Goal: Information Seeking & Learning: Learn about a topic

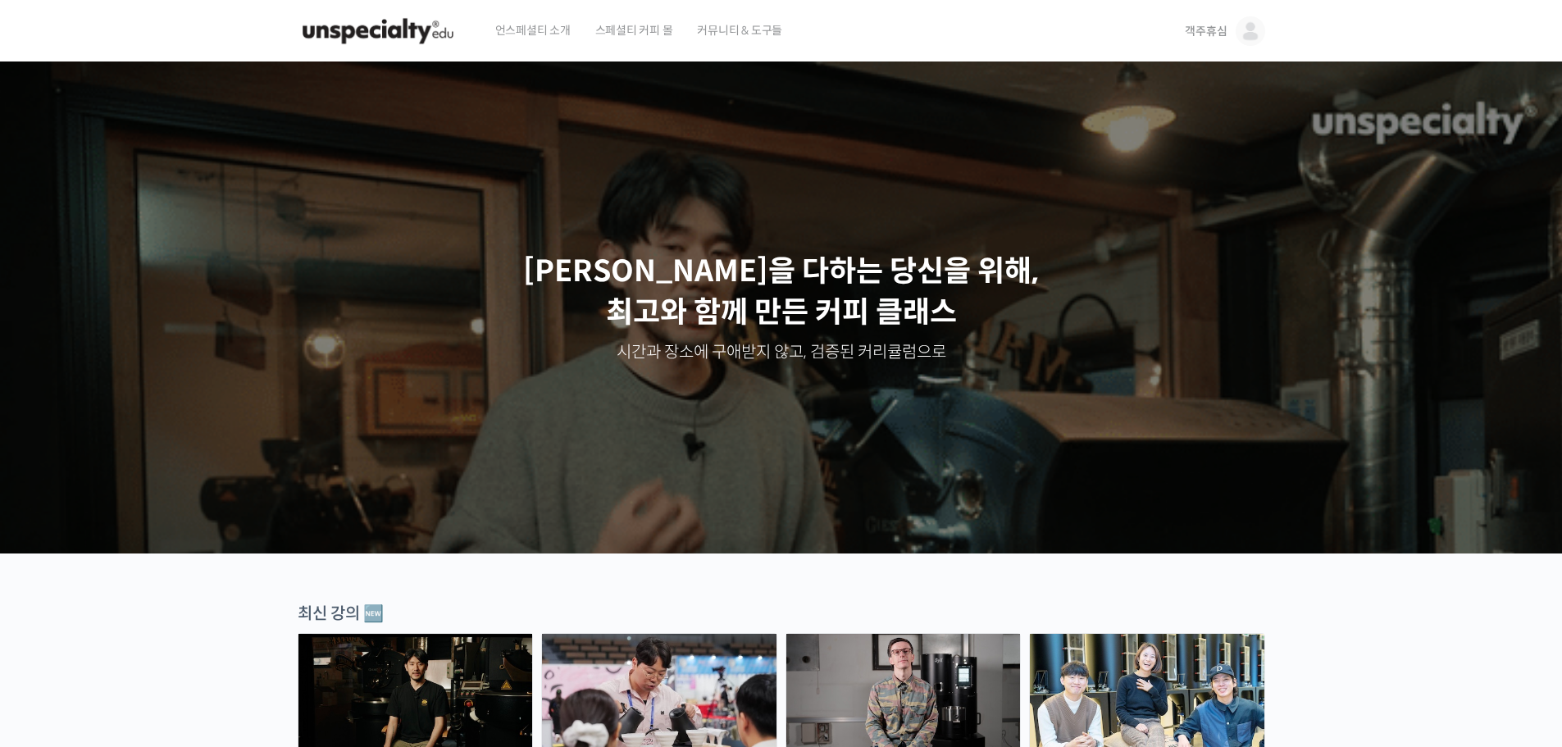
click at [1239, 33] on img at bounding box center [1251, 31] width 30 height 30
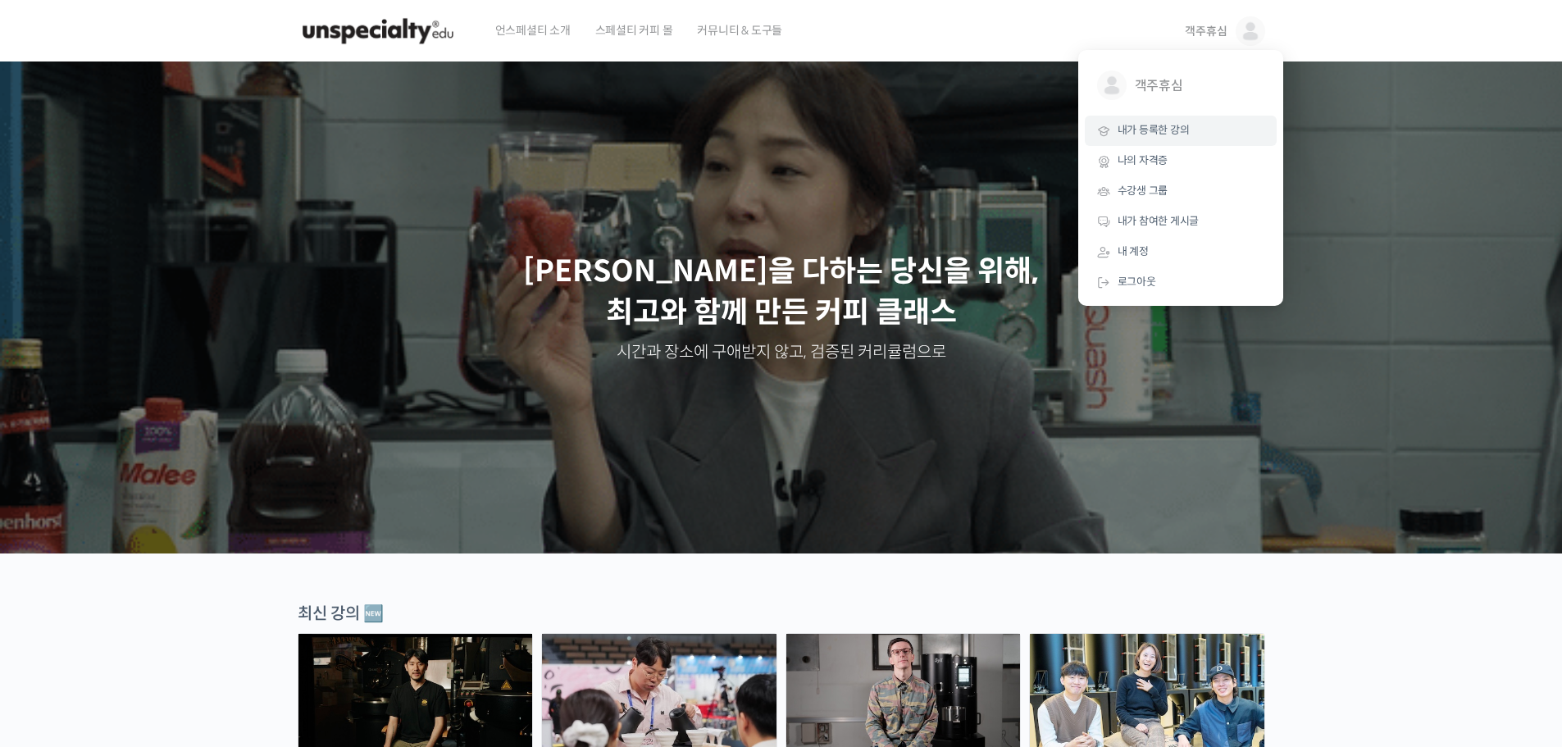
click at [1175, 125] on span "내가 등록한 강의" at bounding box center [1154, 130] width 72 height 14
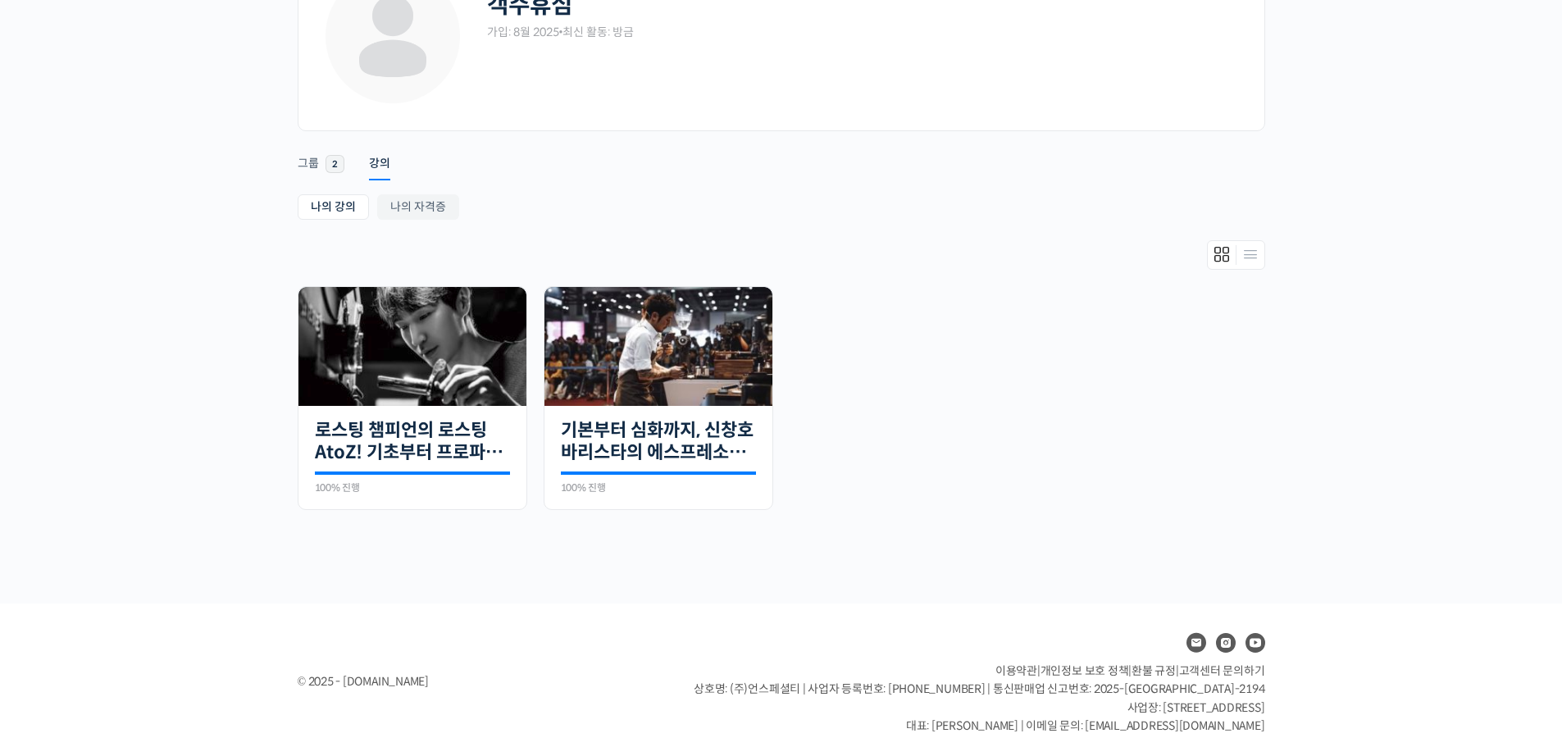
scroll to position [147, 0]
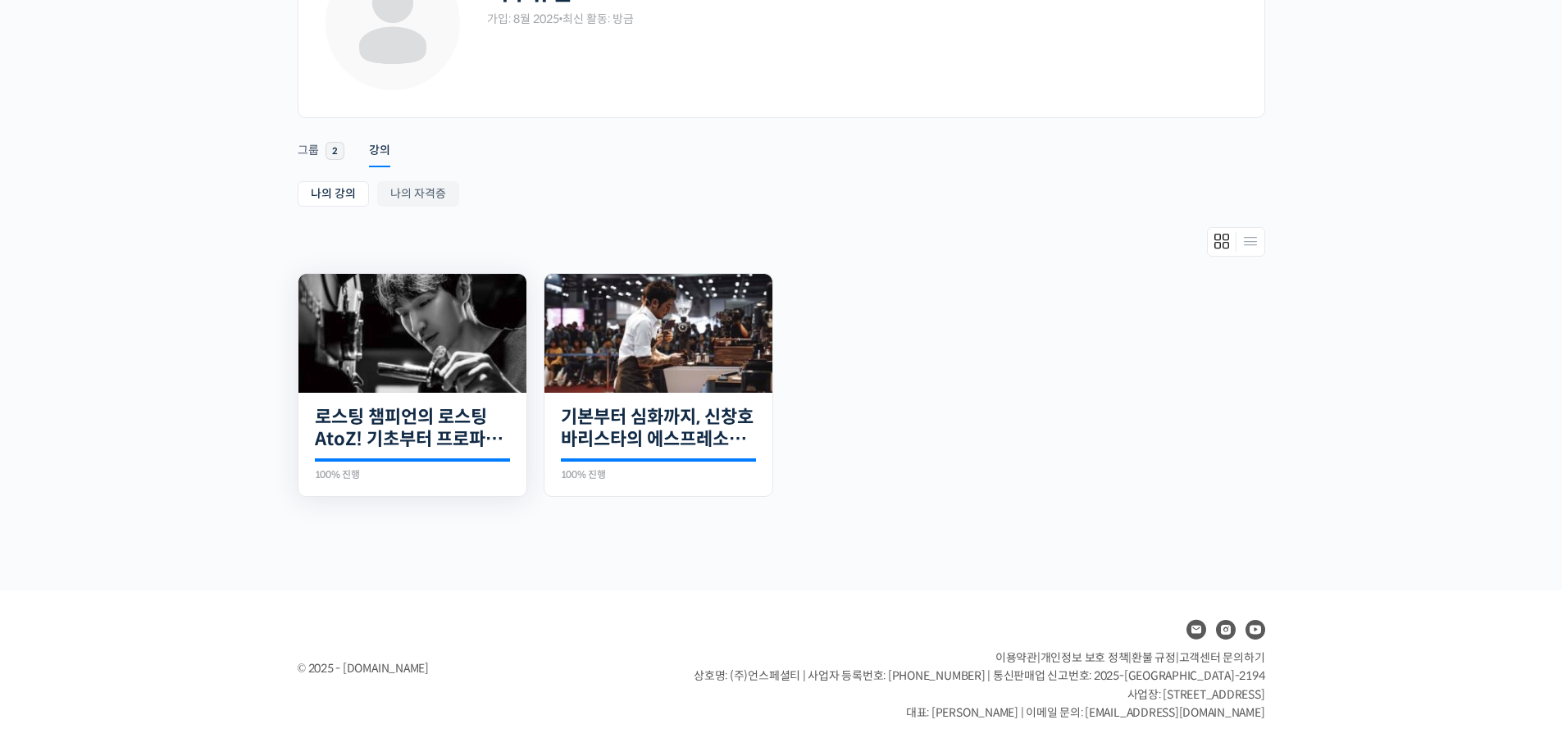
click at [444, 329] on img at bounding box center [412, 333] width 228 height 119
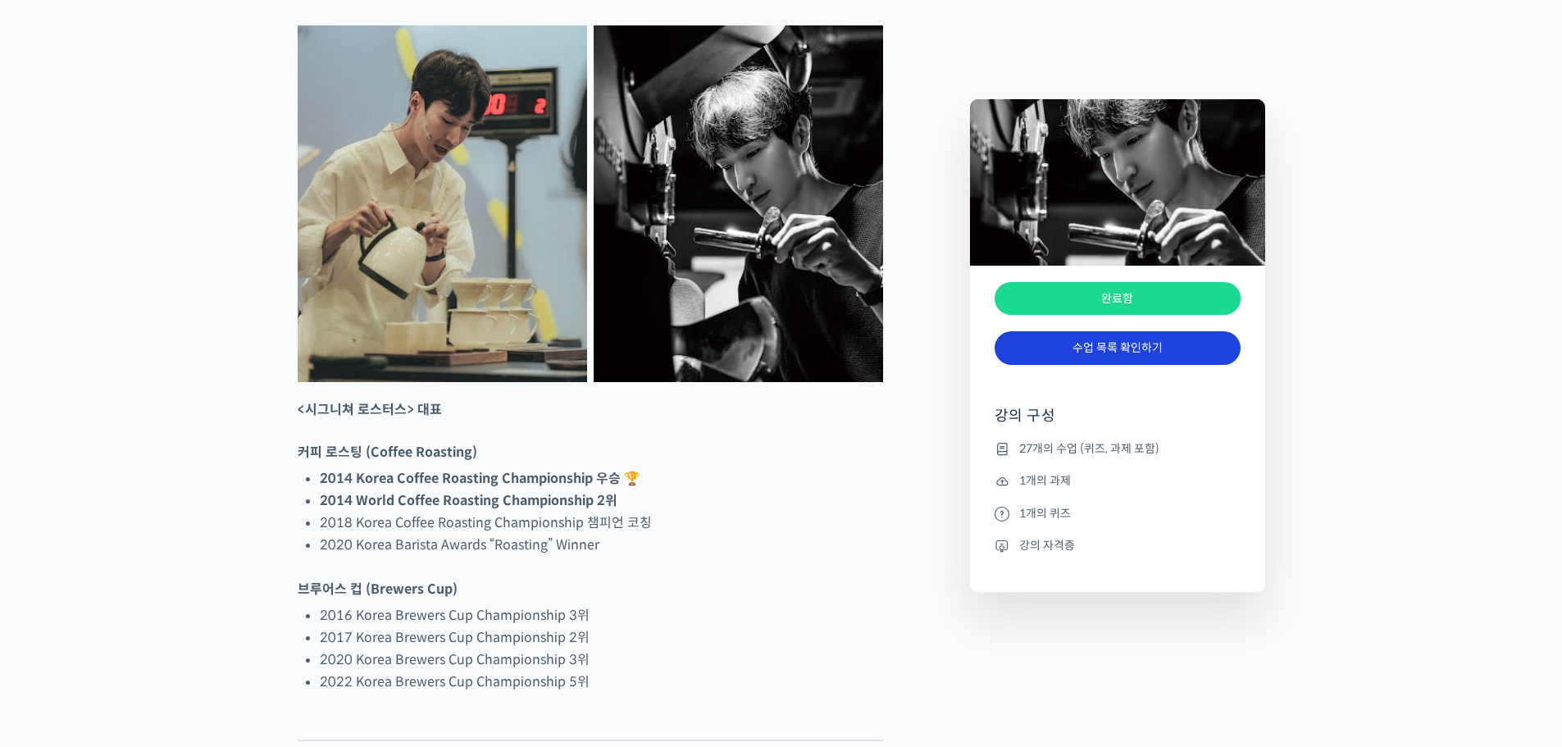
scroll to position [820, 0]
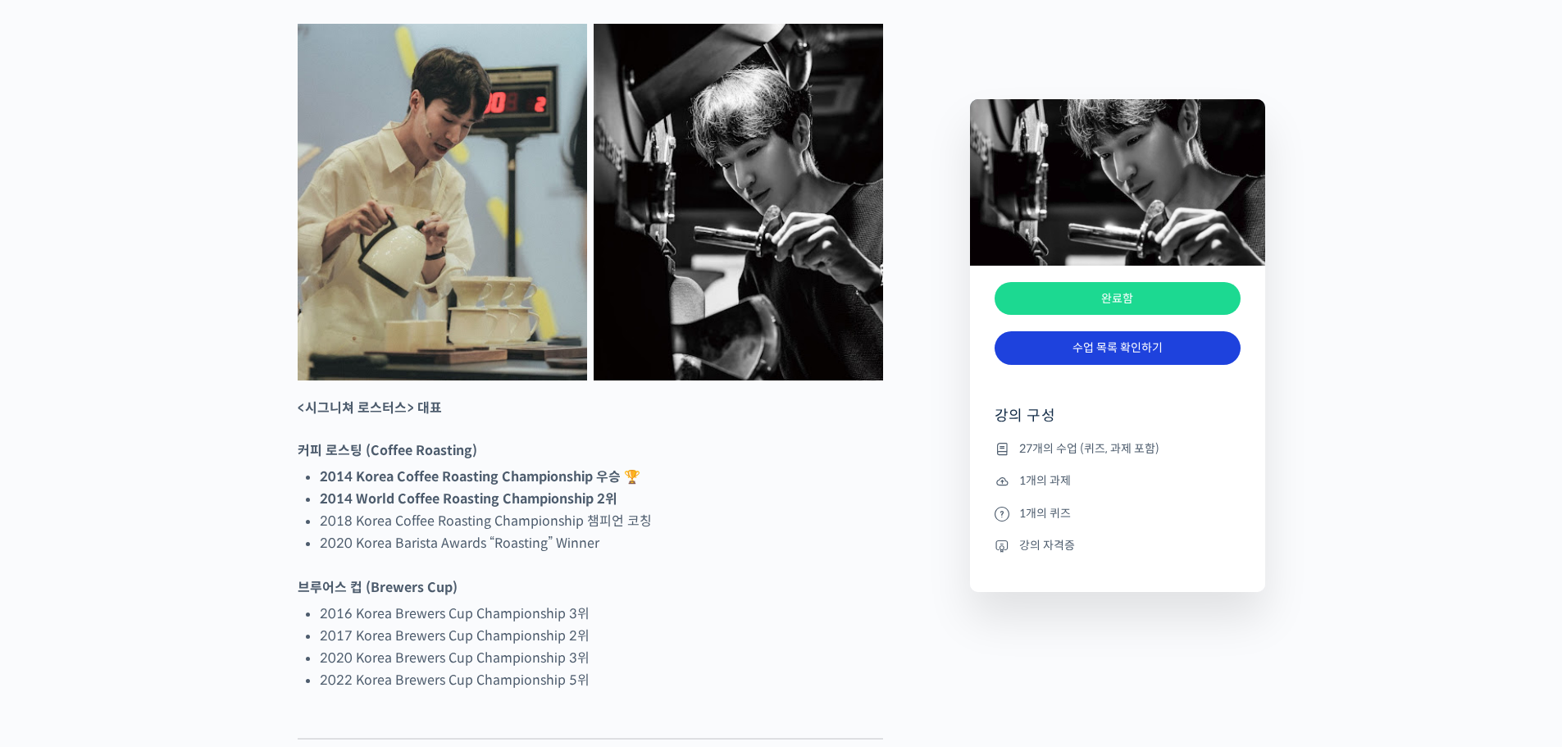
click at [1123, 345] on link "수업 목록 확인하기" at bounding box center [1118, 348] width 246 height 34
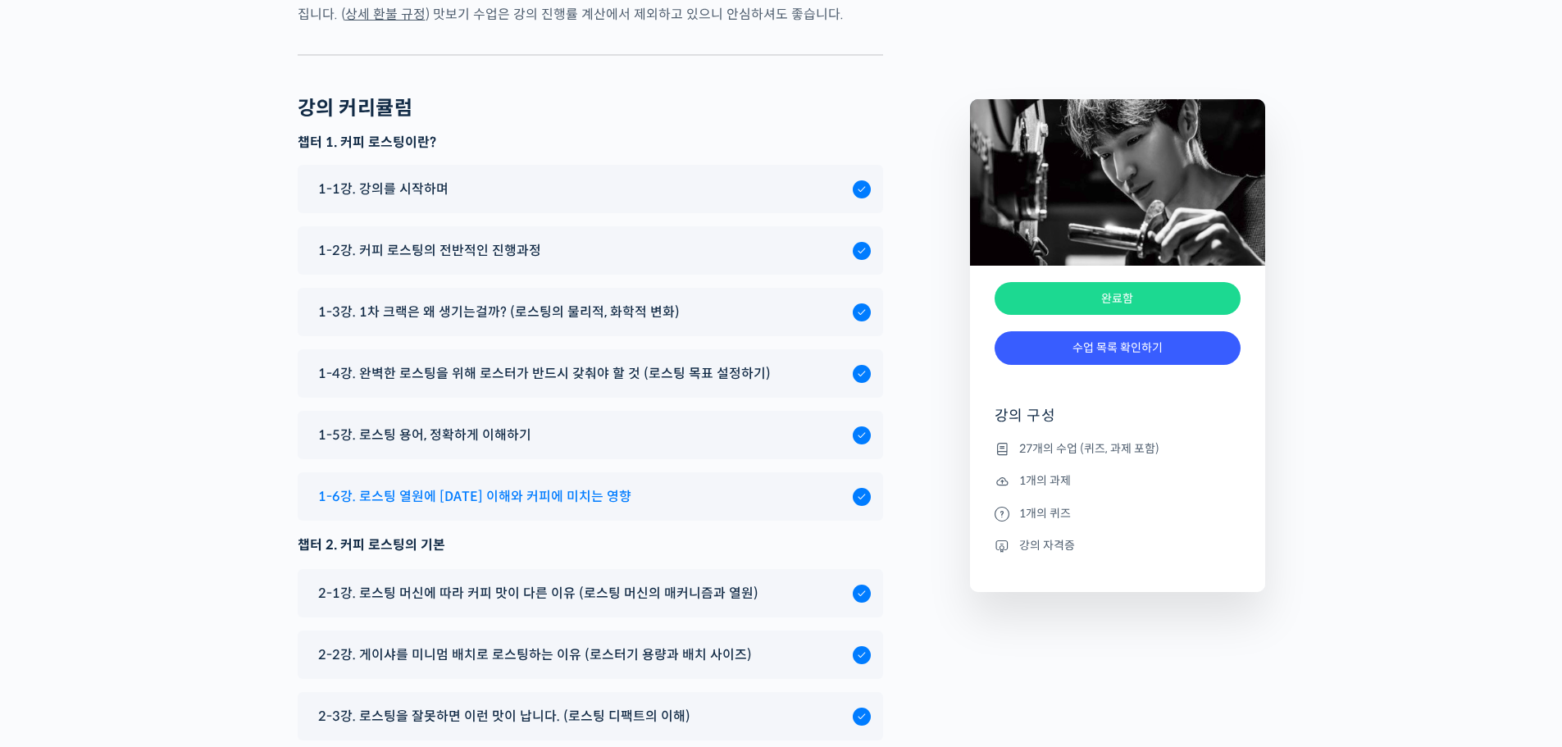
scroll to position [8332, 0]
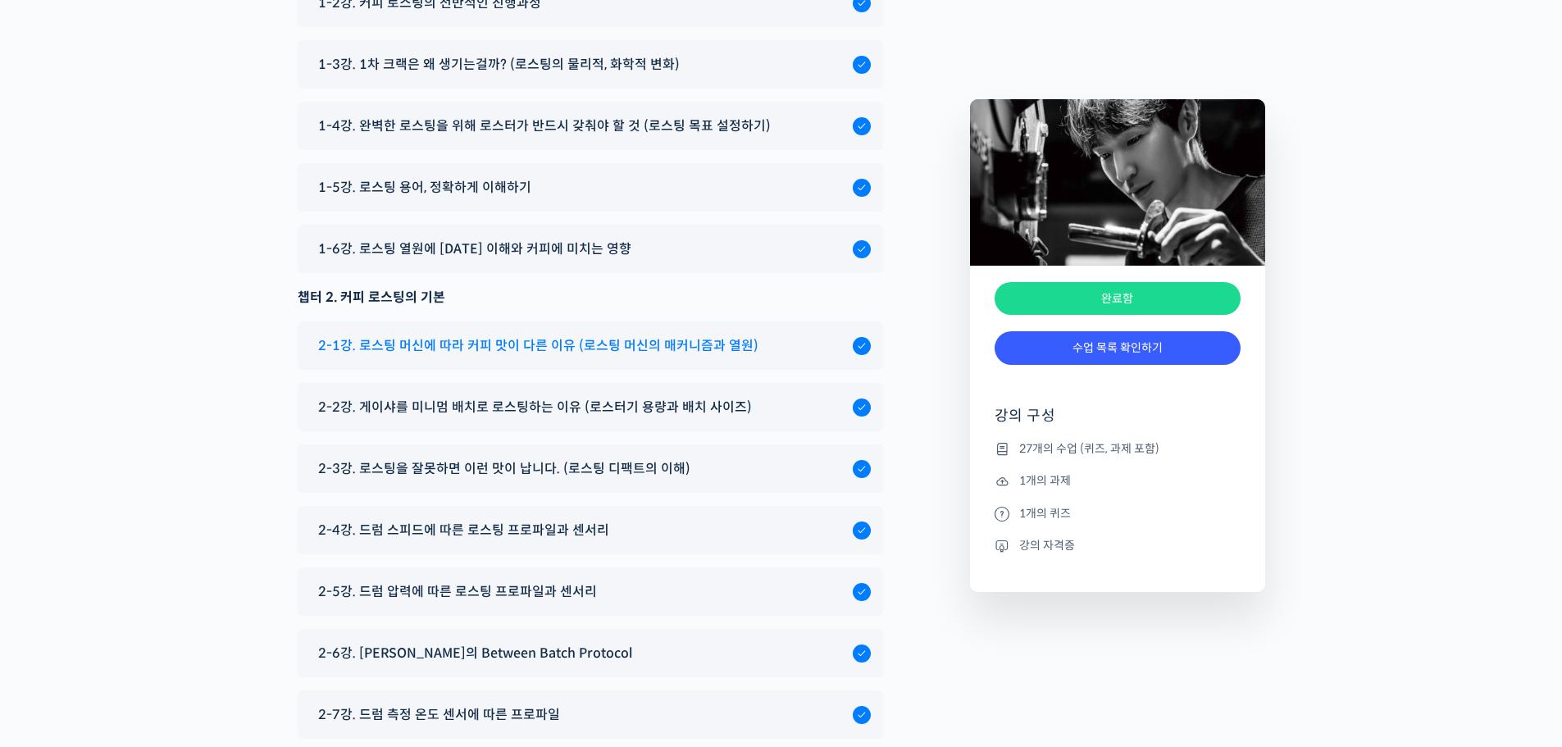
click at [698, 335] on span "2-1강. 로스팅 머신에 따라 커피 맛이 다른 이유 (로스팅 머신의 매커니즘과 열원)" at bounding box center [538, 346] width 440 height 22
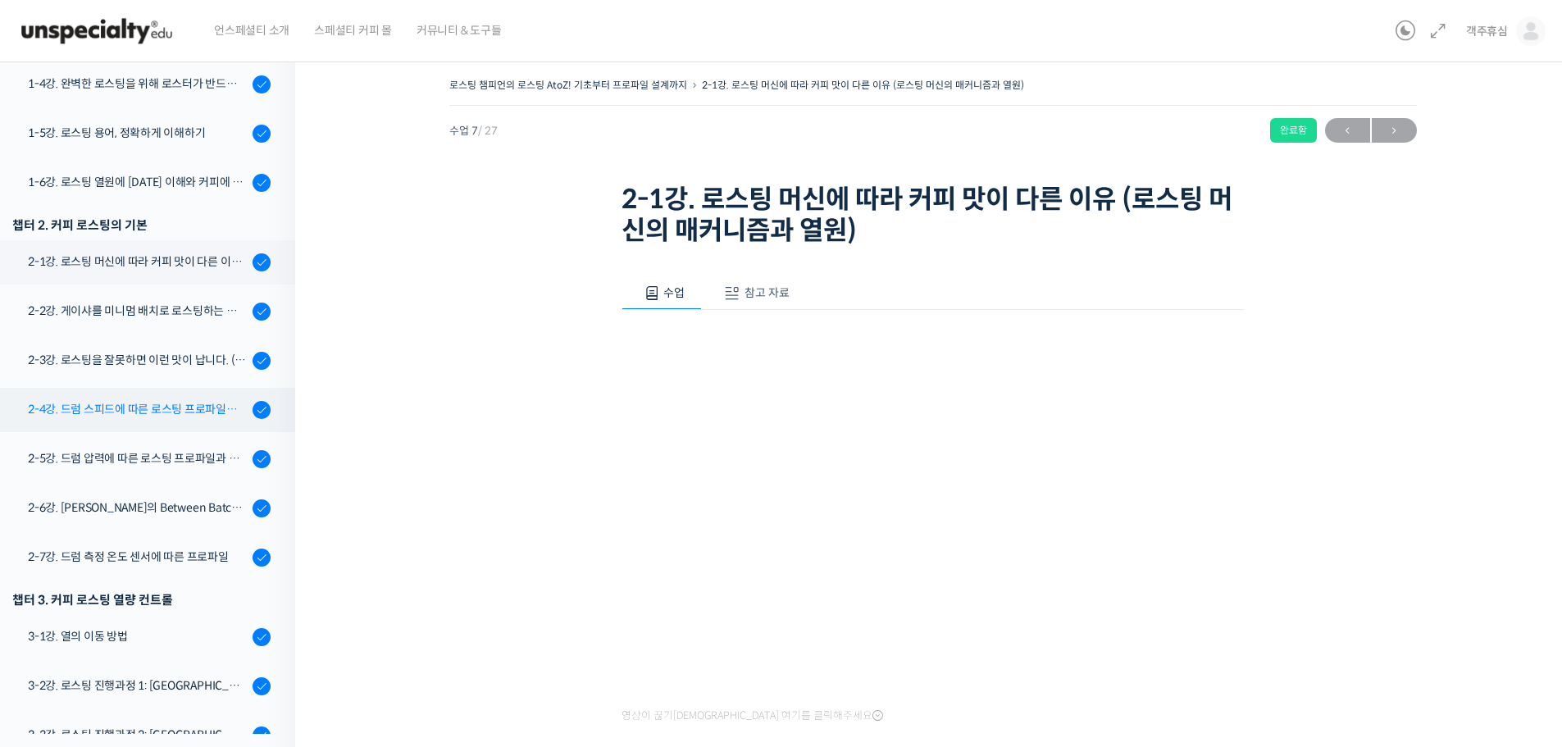
scroll to position [371, 0]
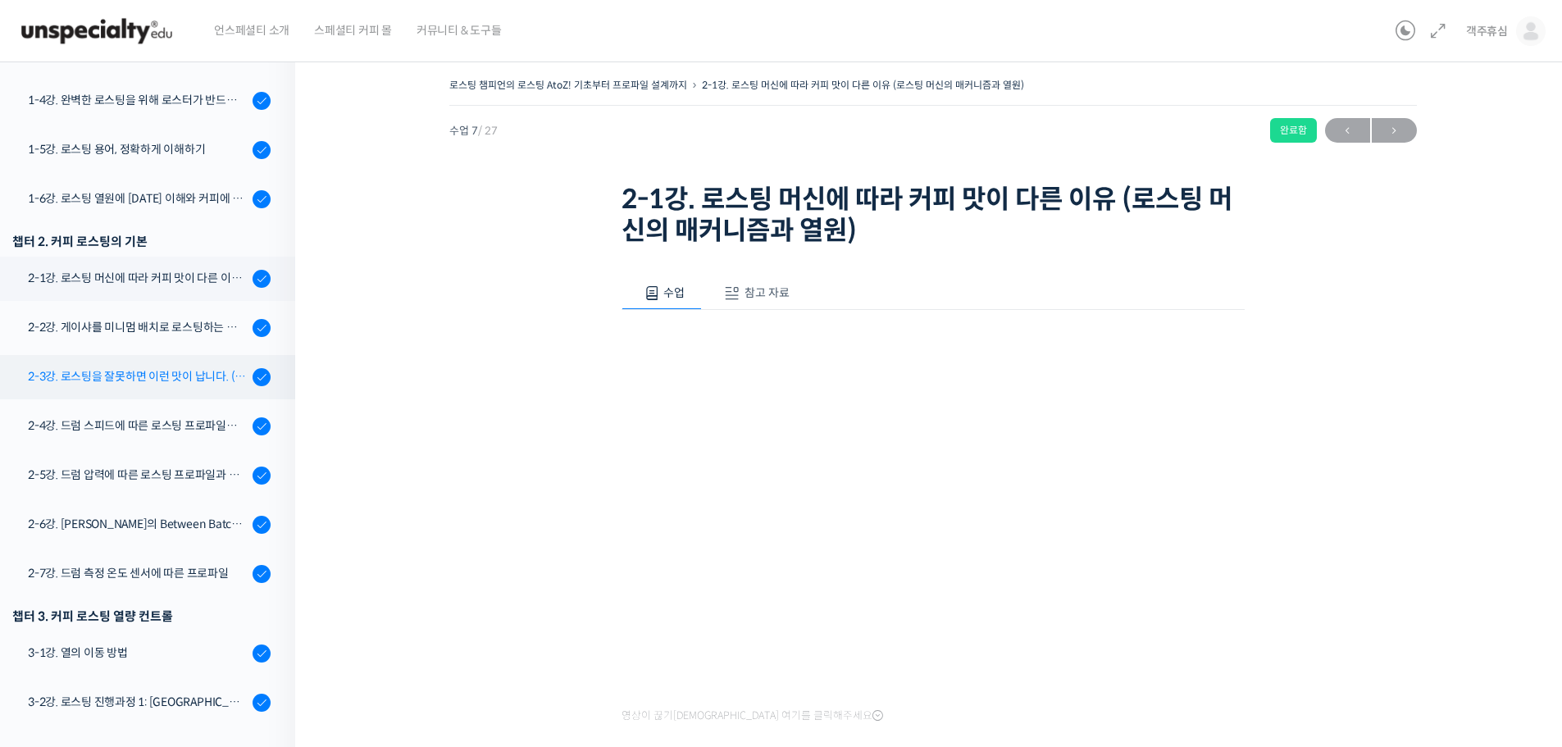
click at [165, 372] on div "2-3강. 로스팅을 잘못하면 이런 맛이 납니다. (로스팅 디팩트의 이해)" at bounding box center [138, 376] width 220 height 18
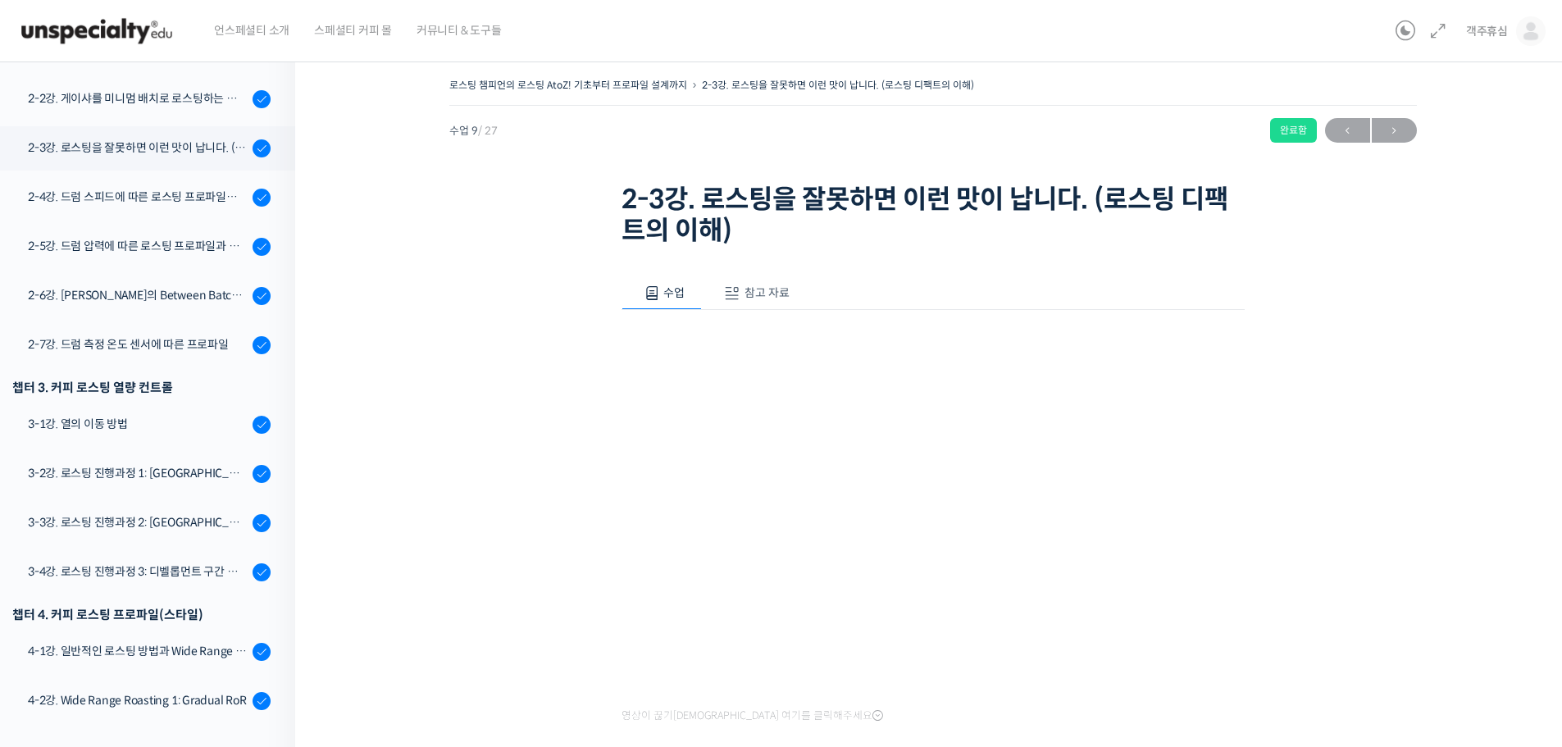
scroll to position [663, 0]
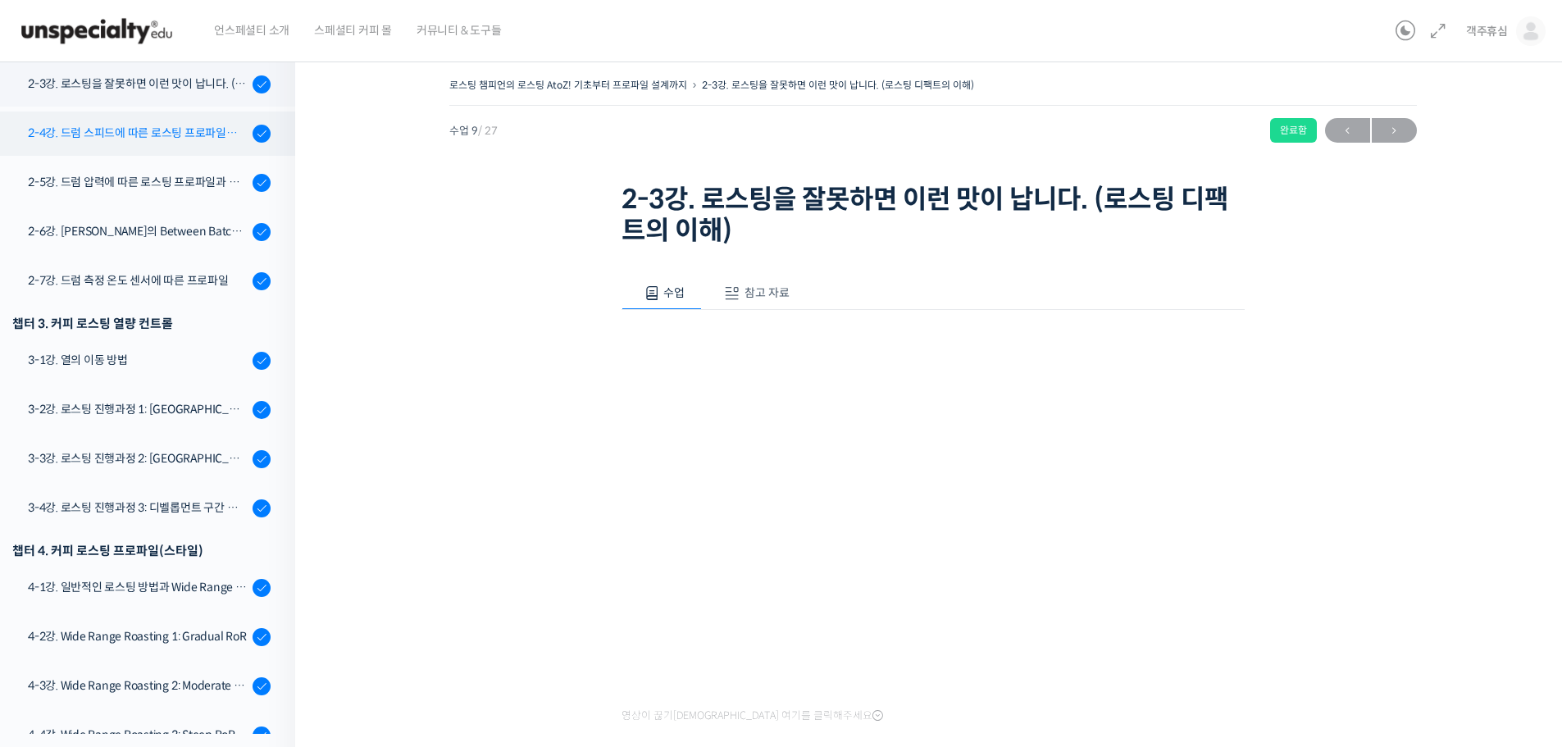
click at [176, 136] on div "2-4강. 드럼 스피드에 따른 로스팅 프로파일과 센서리" at bounding box center [138, 133] width 220 height 18
